Goal: Transaction & Acquisition: Purchase product/service

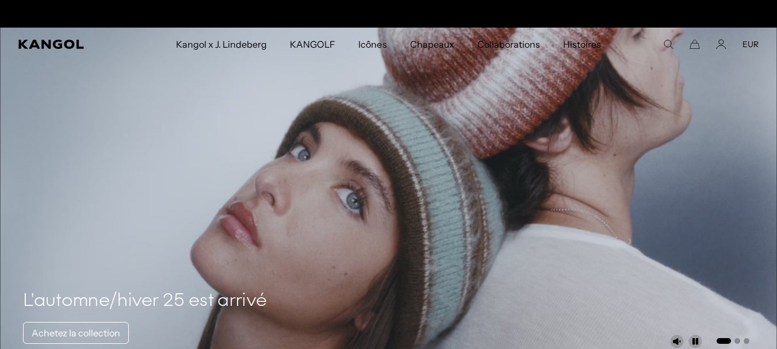
scroll to position [0, 237]
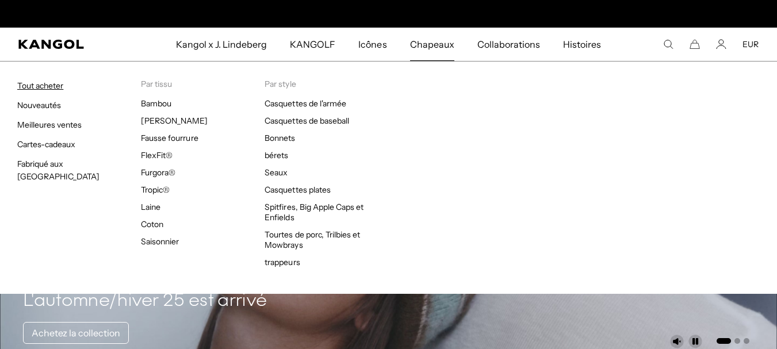
click at [54, 87] on font "Tout acheter" at bounding box center [40, 85] width 46 height 10
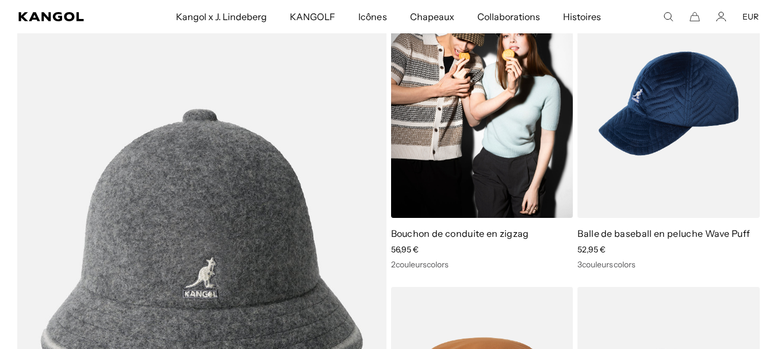
click at [473, 102] on img at bounding box center [482, 103] width 182 height 229
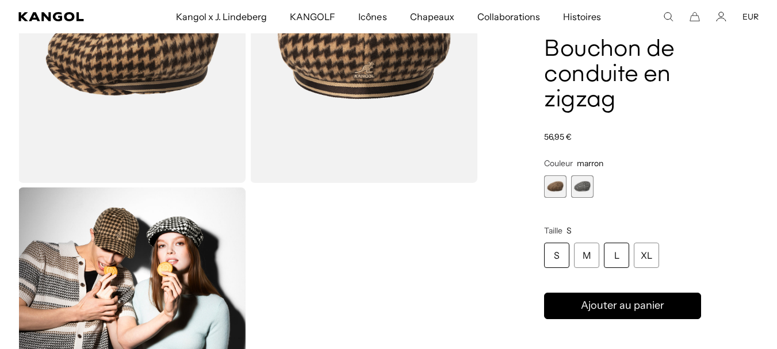
scroll to position [0, 237]
click at [620, 255] on div "L" at bounding box center [616, 255] width 25 height 25
click at [627, 277] on product-info "Maison / Tous les produits / Bouchon de conduite en zigzag Bouchon de conduite …" at bounding box center [622, 222] width 157 height 451
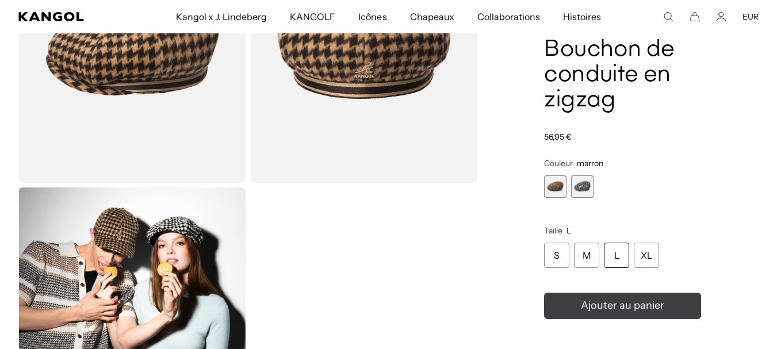
click at [638, 301] on font "Ajouter au panier" at bounding box center [622, 305] width 83 height 13
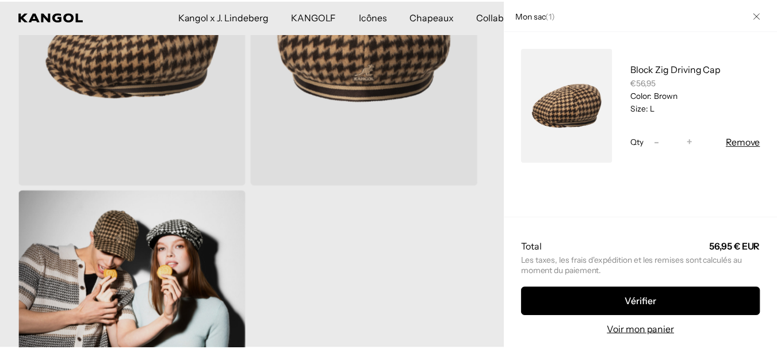
scroll to position [0, 0]
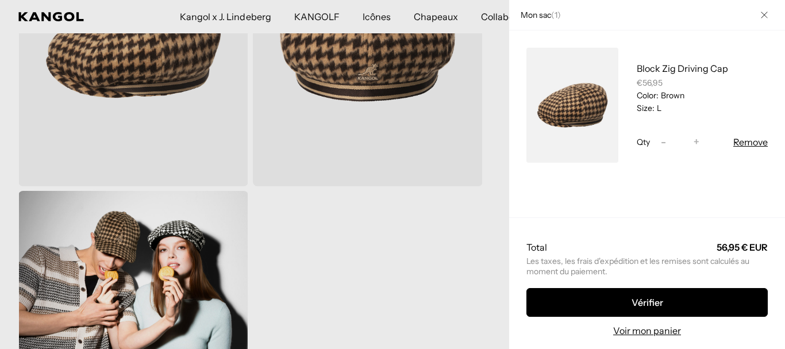
click at [761, 14] on icon "Fermer" at bounding box center [764, 14] width 7 height 7
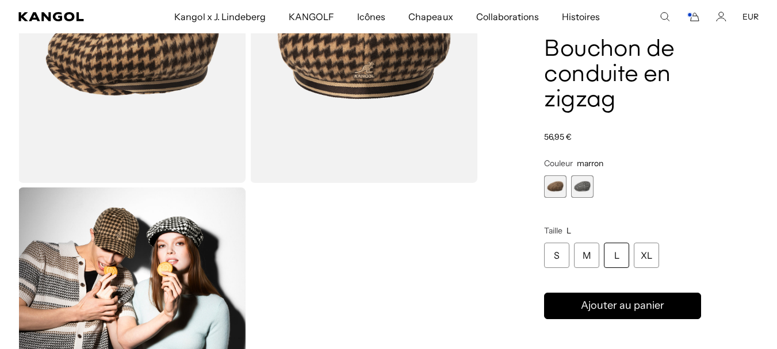
scroll to position [0, 237]
click at [585, 186] on span "2 sur 2" at bounding box center [582, 186] width 22 height 22
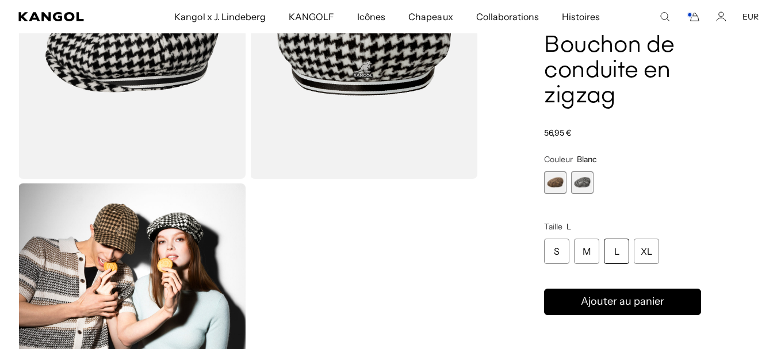
click at [550, 186] on span "1 sur 2" at bounding box center [555, 182] width 22 height 22
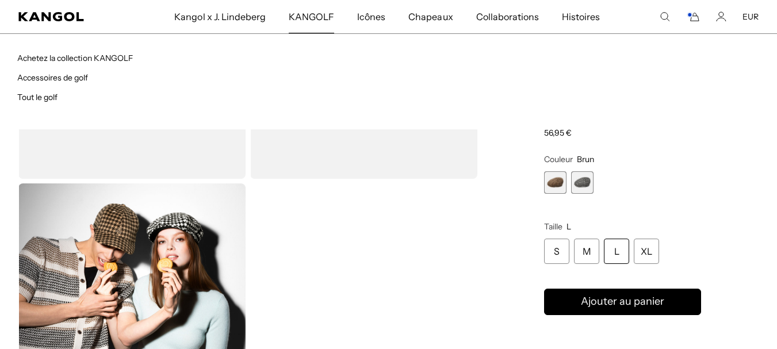
scroll to position [0, 237]
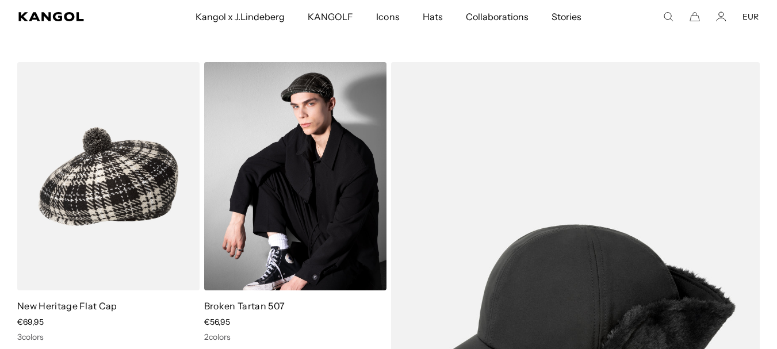
click at [322, 164] on img at bounding box center [295, 176] width 182 height 229
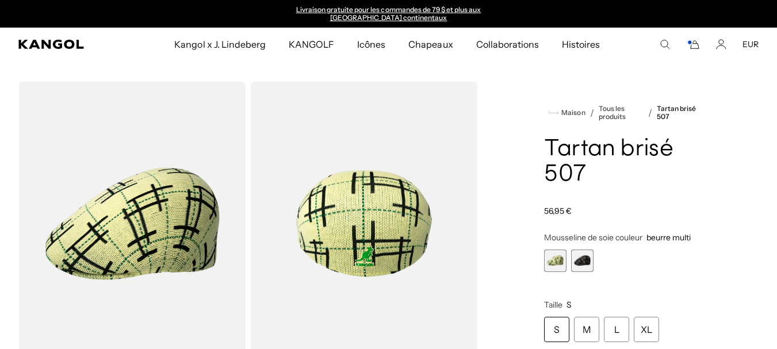
click at [578, 258] on span "2 sur 2" at bounding box center [582, 261] width 22 height 22
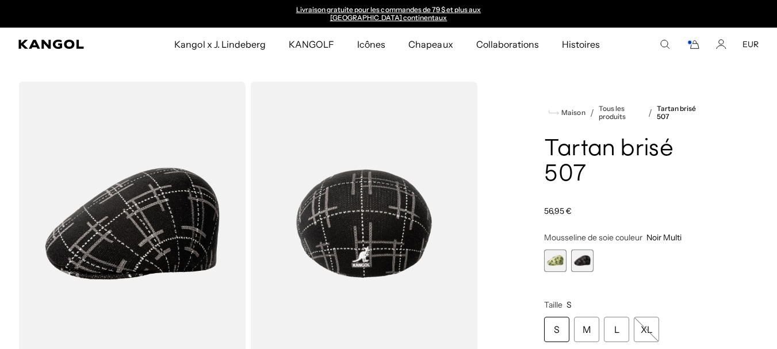
click at [562, 261] on span "1 sur 2" at bounding box center [555, 261] width 22 height 22
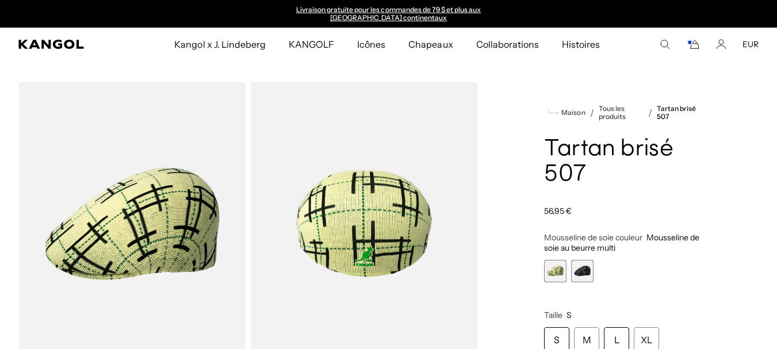
click at [614, 334] on font "L" at bounding box center [616, 339] width 5 height 11
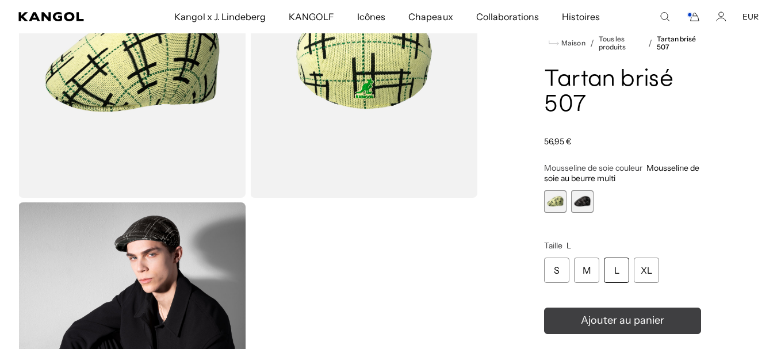
click at [624, 314] on icon "submit" at bounding box center [622, 321] width 18 height 18
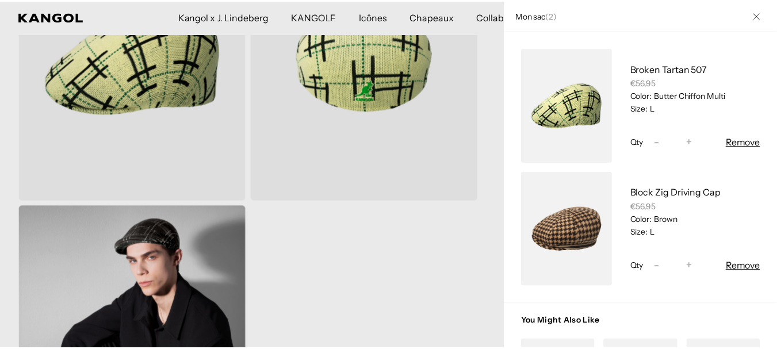
scroll to position [0, 237]
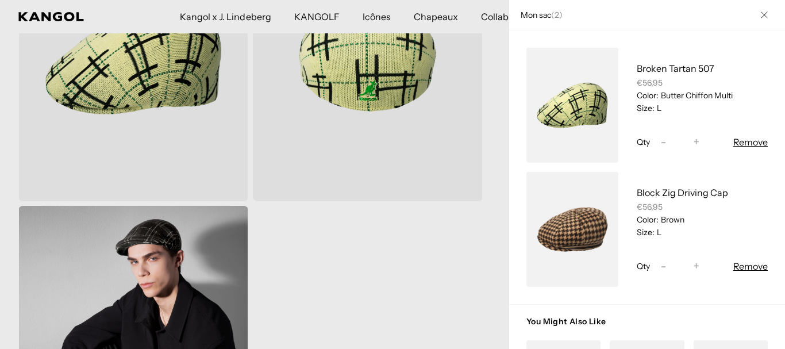
click at [761, 16] on icon "Fermer" at bounding box center [764, 14] width 7 height 7
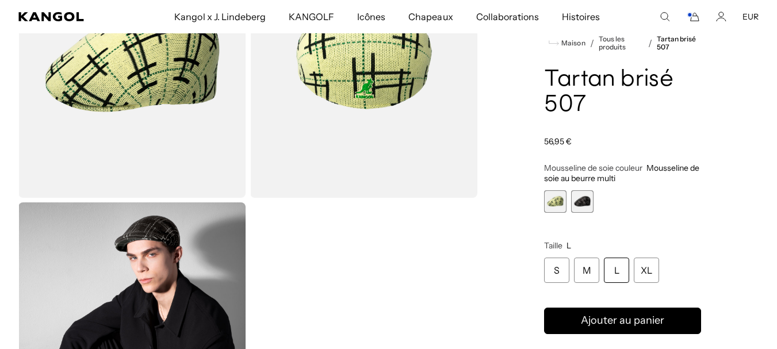
scroll to position [0, 0]
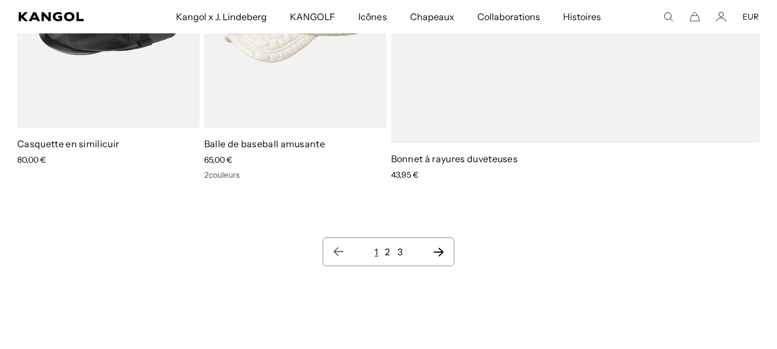
click at [436, 246] on icon "Page suivante" at bounding box center [438, 251] width 12 height 11
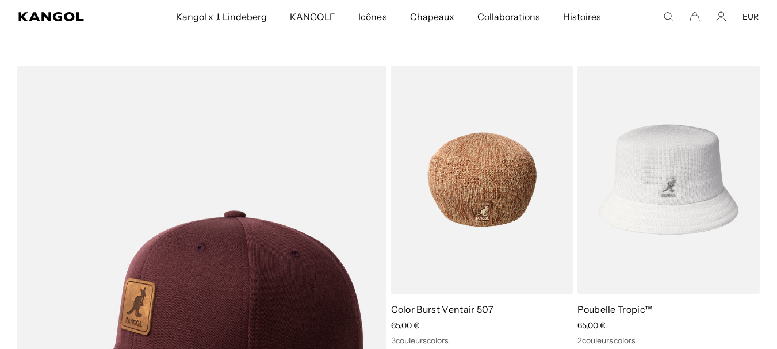
click at [405, 119] on img at bounding box center [482, 180] width 182 height 229
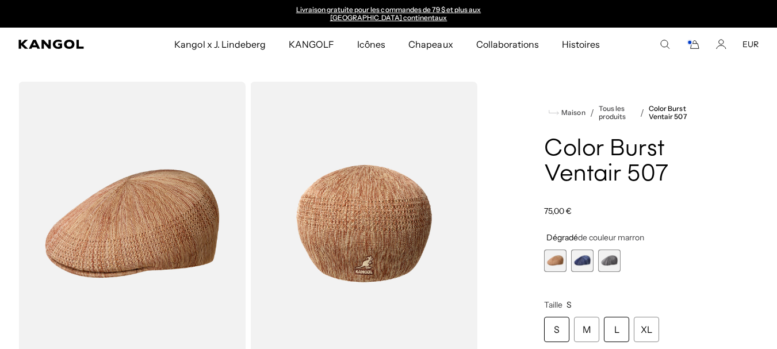
click at [605, 329] on div "L" at bounding box center [616, 329] width 25 height 25
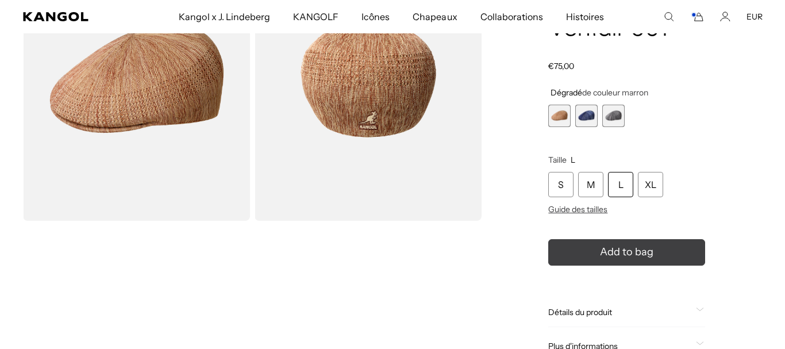
scroll to position [0, 237]
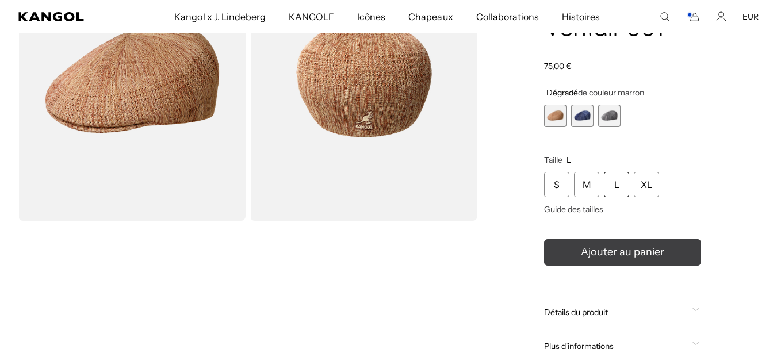
click at [632, 257] on font "Ajouter au panier" at bounding box center [622, 251] width 83 height 13
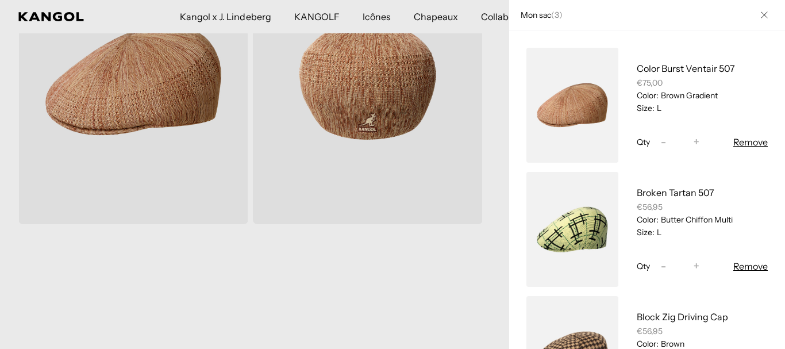
scroll to position [0, 0]
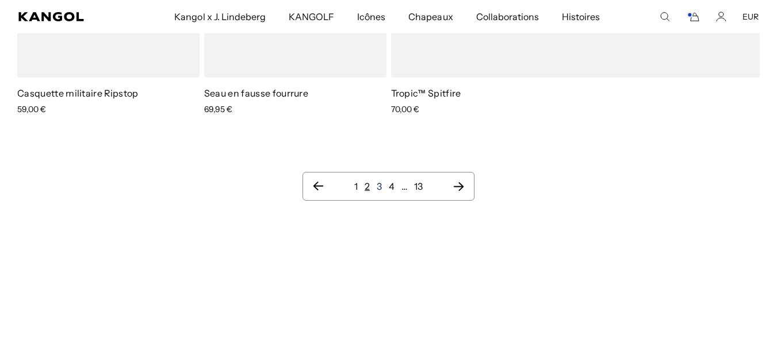
scroll to position [0, 237]
click at [377, 181] on font "3" at bounding box center [379, 186] width 5 height 11
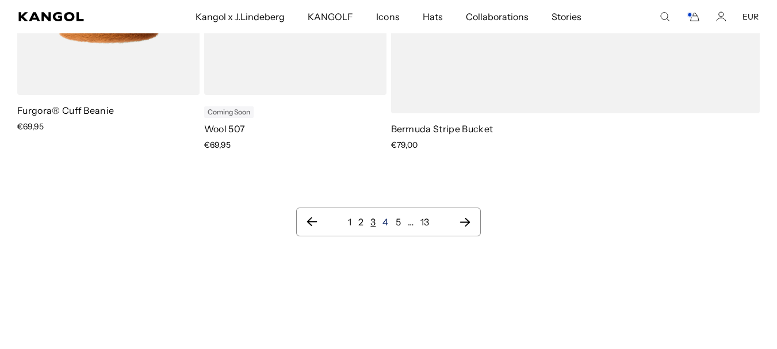
click at [386, 220] on link "4" at bounding box center [385, 221] width 6 height 11
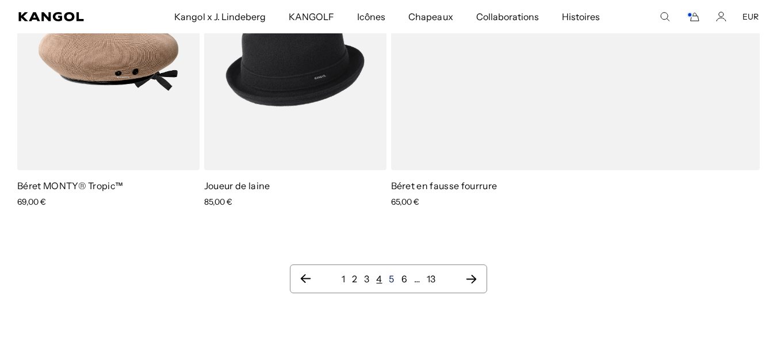
click at [389, 273] on font "5" at bounding box center [391, 278] width 5 height 11
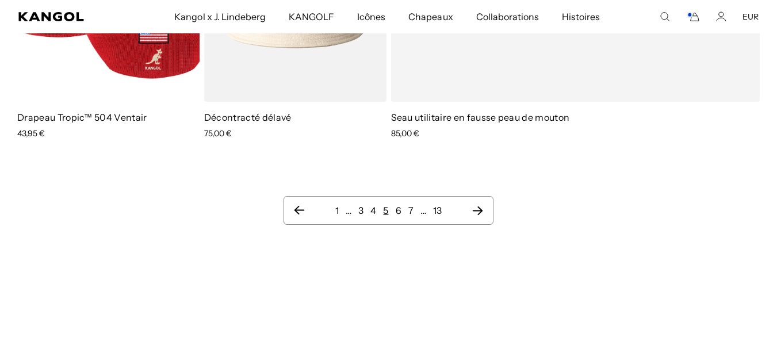
scroll to position [0, 237]
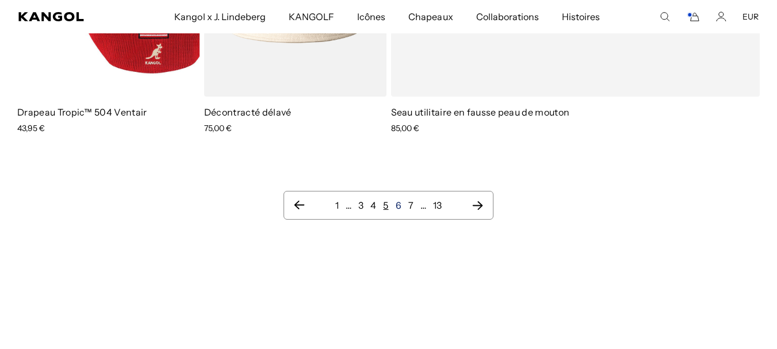
click at [396, 207] on font "6" at bounding box center [399, 204] width 6 height 11
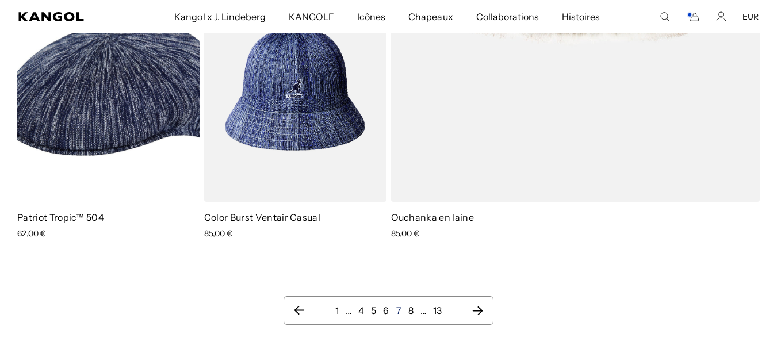
click at [398, 305] on font "7" at bounding box center [398, 310] width 5 height 11
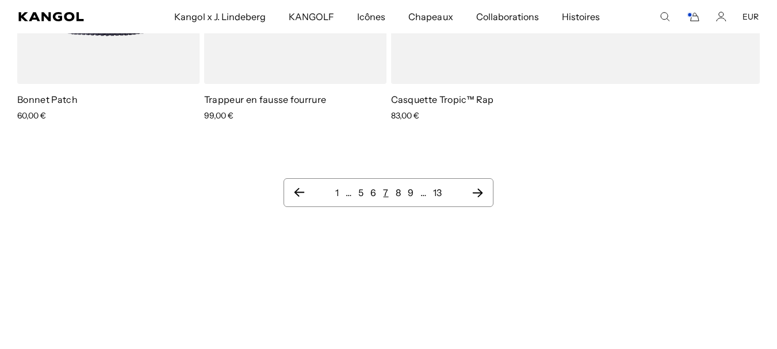
scroll to position [1779, 0]
click at [397, 186] on font "8" at bounding box center [398, 191] width 5 height 11
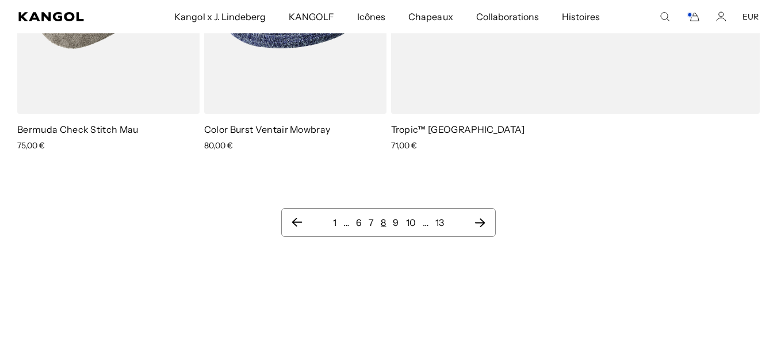
scroll to position [1762, 0]
click at [398, 222] on font "9" at bounding box center [396, 221] width 6 height 11
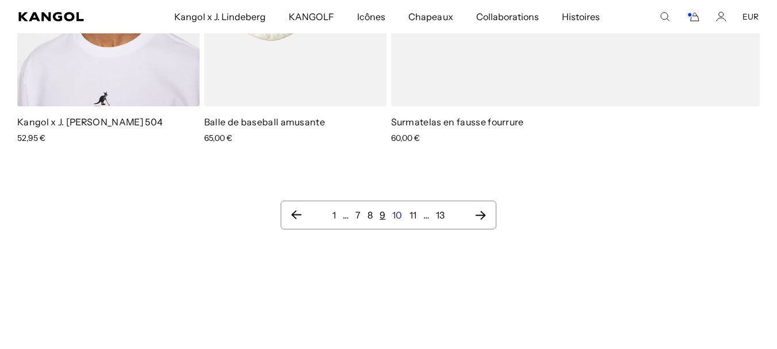
scroll to position [0, 237]
click at [397, 217] on font "10" at bounding box center [397, 214] width 10 height 11
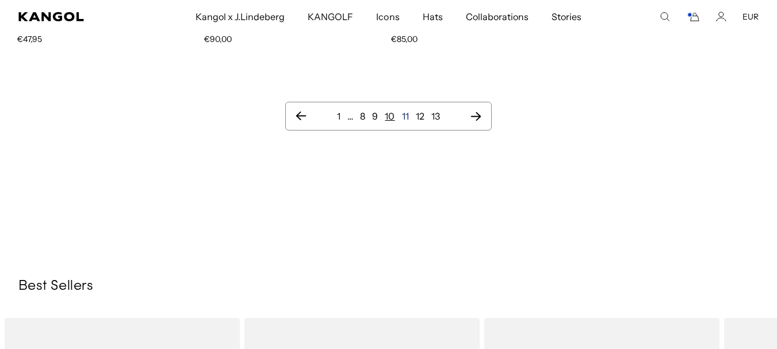
click at [407, 116] on link "11" at bounding box center [405, 115] width 7 height 11
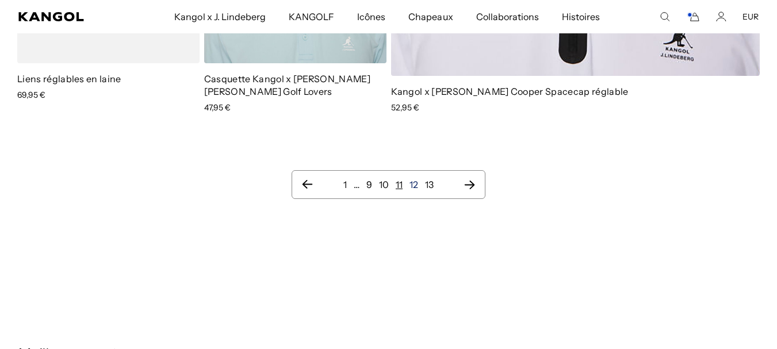
click at [417, 185] on font "12" at bounding box center [413, 184] width 9 height 11
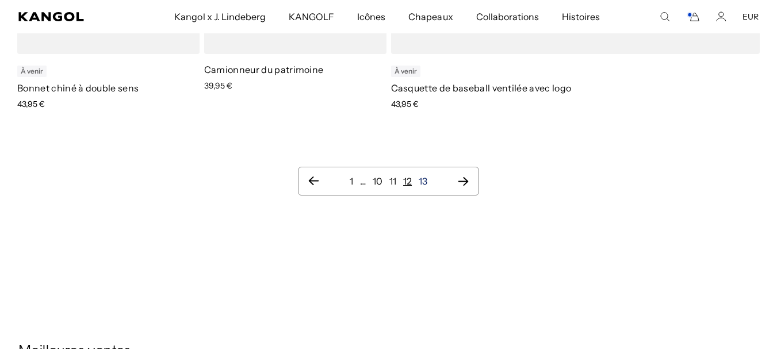
click at [423, 183] on font "13" at bounding box center [423, 180] width 9 height 11
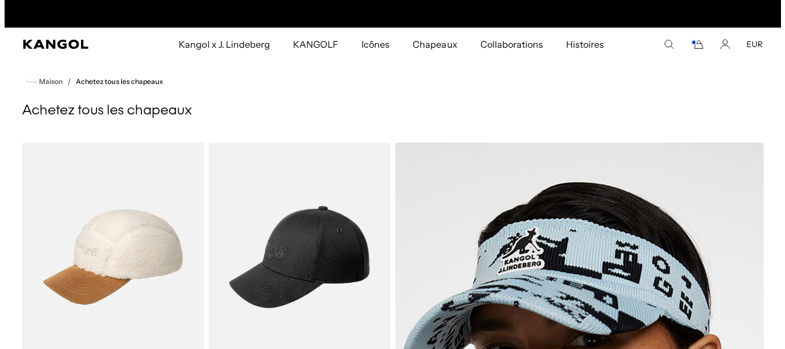
scroll to position [0, 237]
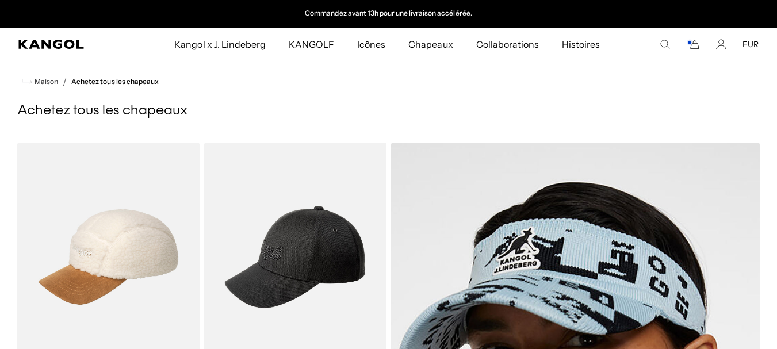
click at [696, 49] on icon "Panier" at bounding box center [693, 44] width 14 height 10
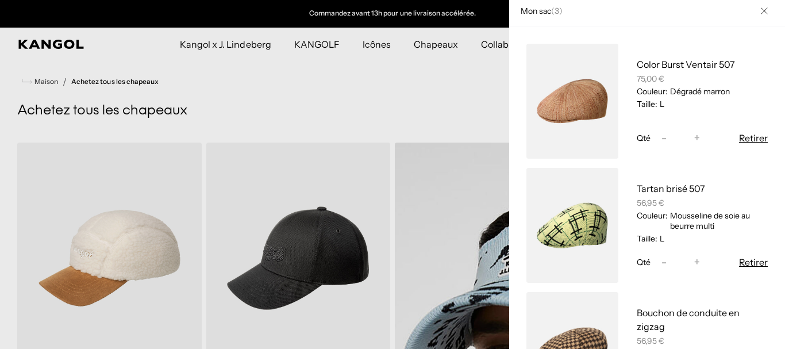
click at [574, 123] on link "Mon sac" at bounding box center [573, 101] width 92 height 115
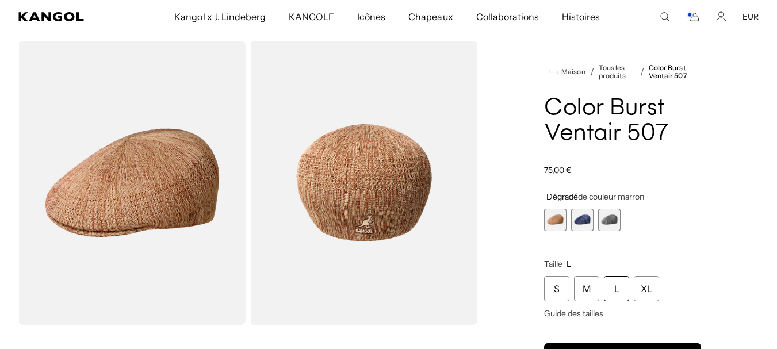
scroll to position [0, 237]
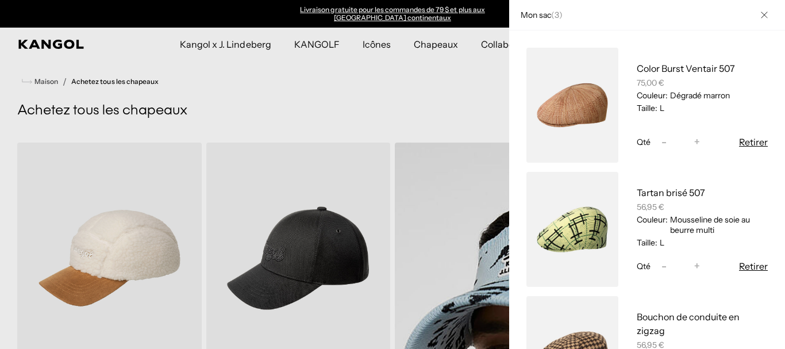
scroll to position [0, 237]
click at [557, 225] on link "Mon sac" at bounding box center [573, 229] width 92 height 115
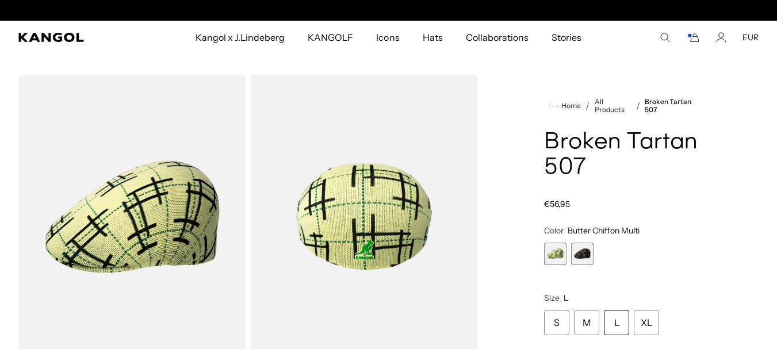
scroll to position [0, 237]
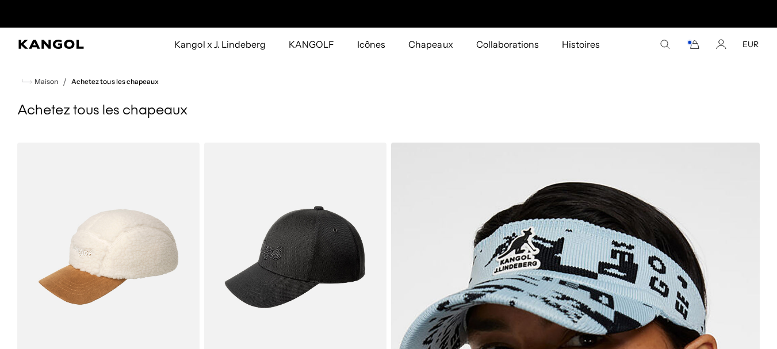
click at [689, 48] on icon "Panier" at bounding box center [693, 44] width 14 height 10
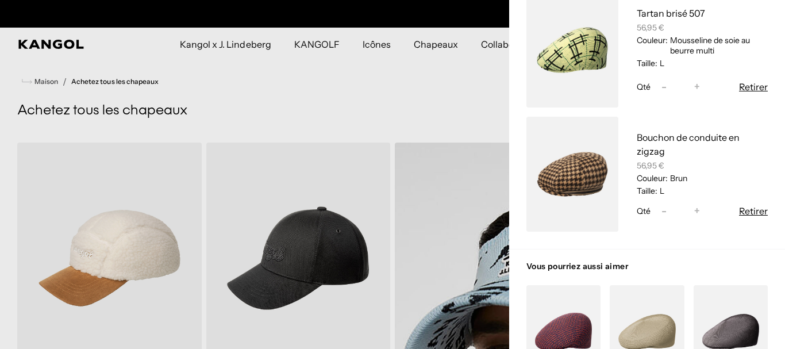
click at [574, 182] on link "Mon sac" at bounding box center [573, 174] width 92 height 115
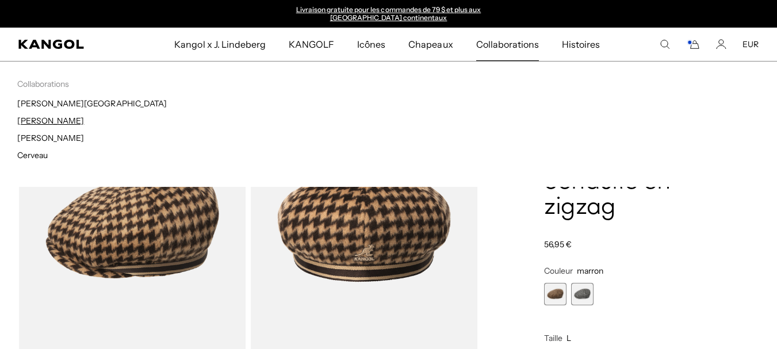
click at [62, 120] on font "[PERSON_NAME]" at bounding box center [50, 121] width 67 height 10
